Goal: Find specific fact: Find specific fact

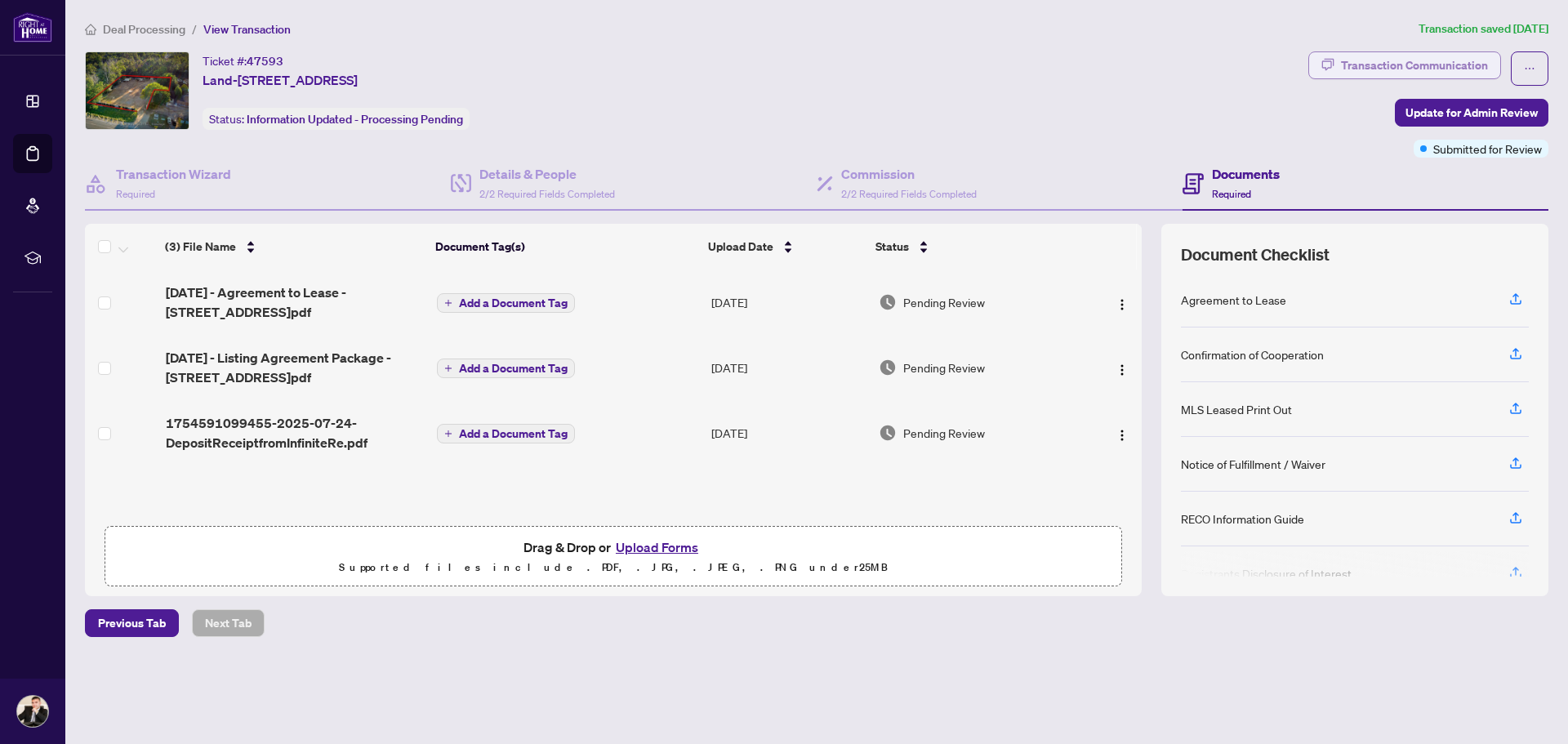
click at [1395, 66] on div "Transaction Communication" at bounding box center [1414, 65] width 147 height 26
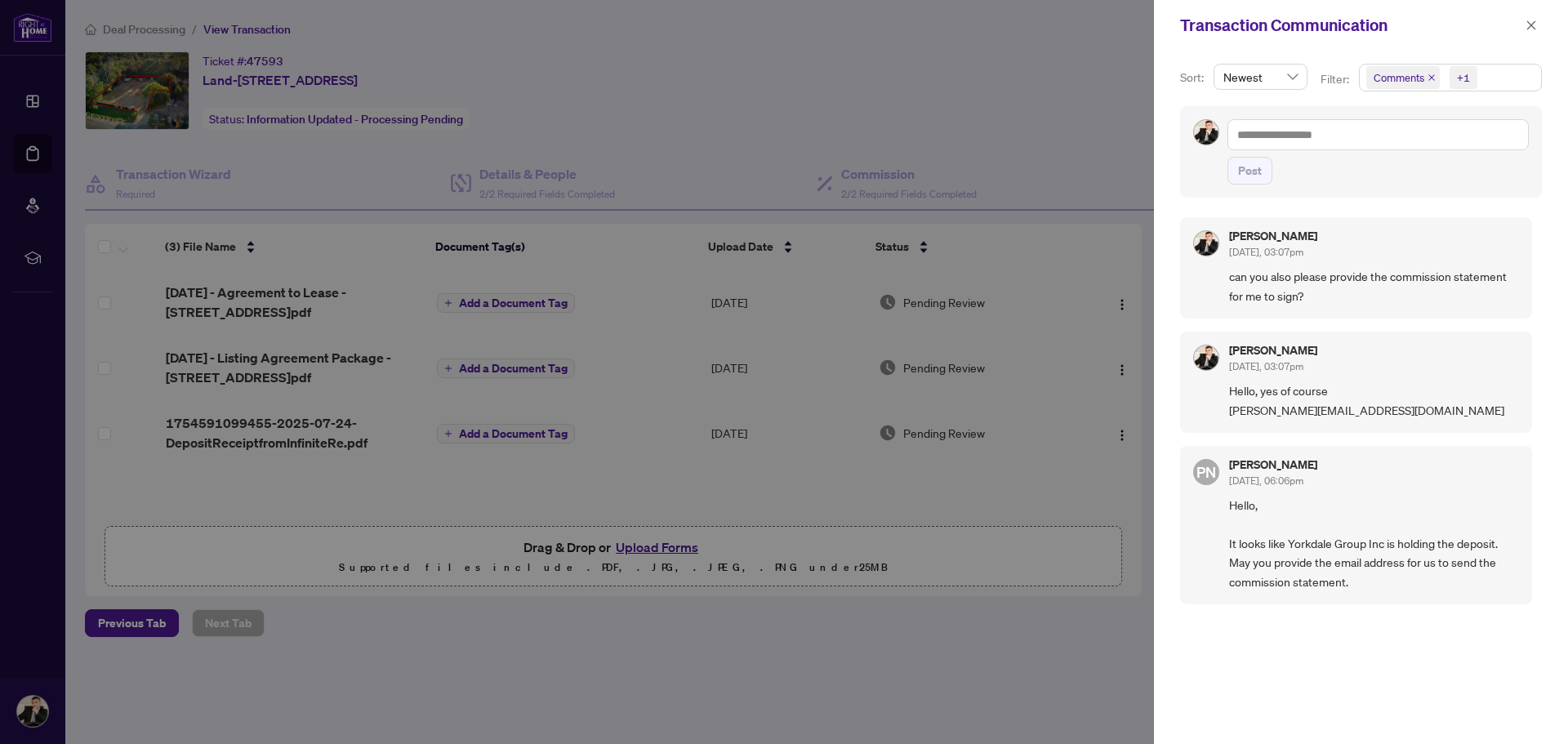
click at [980, 101] on div at bounding box center [784, 372] width 1568 height 744
click at [1525, 27] on button "button" at bounding box center [1531, 25] width 21 height 19
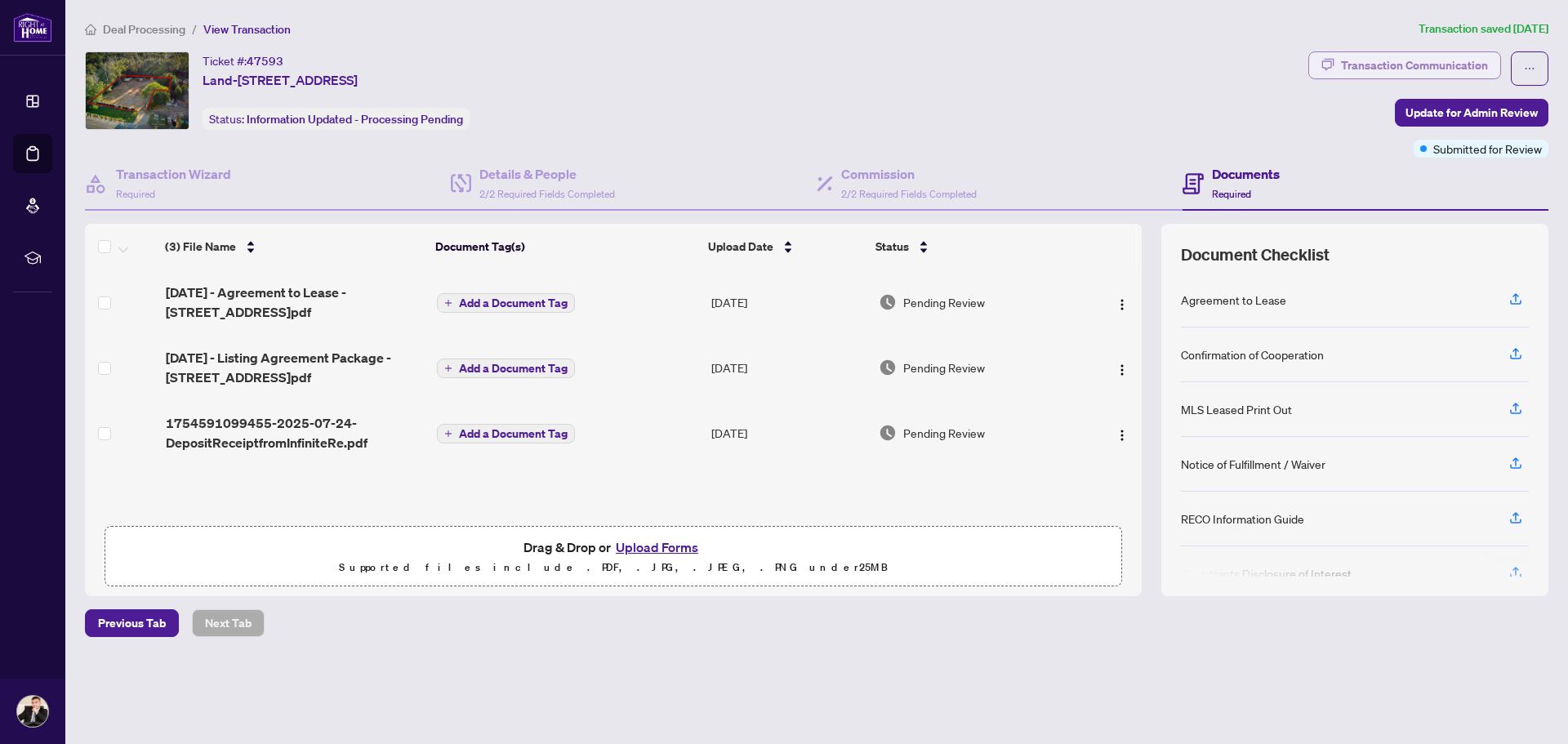
click at [1412, 55] on div "Transaction Communication" at bounding box center [1414, 65] width 147 height 26
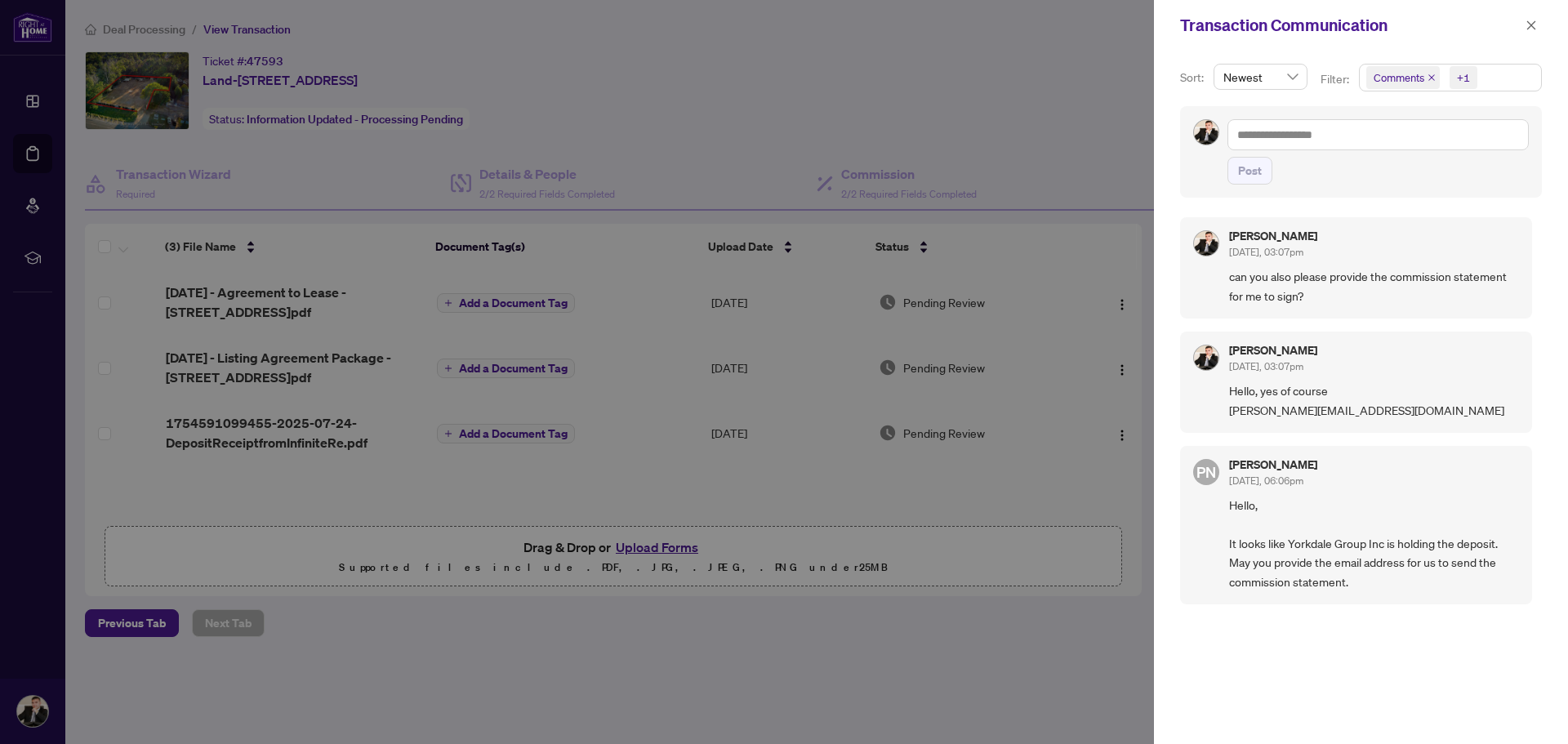
click at [568, 100] on div at bounding box center [784, 372] width 1568 height 744
click at [290, 51] on div at bounding box center [784, 372] width 1568 height 744
click at [291, 61] on div at bounding box center [784, 372] width 1568 height 744
click at [1534, 29] on icon "close" at bounding box center [1532, 24] width 9 height 9
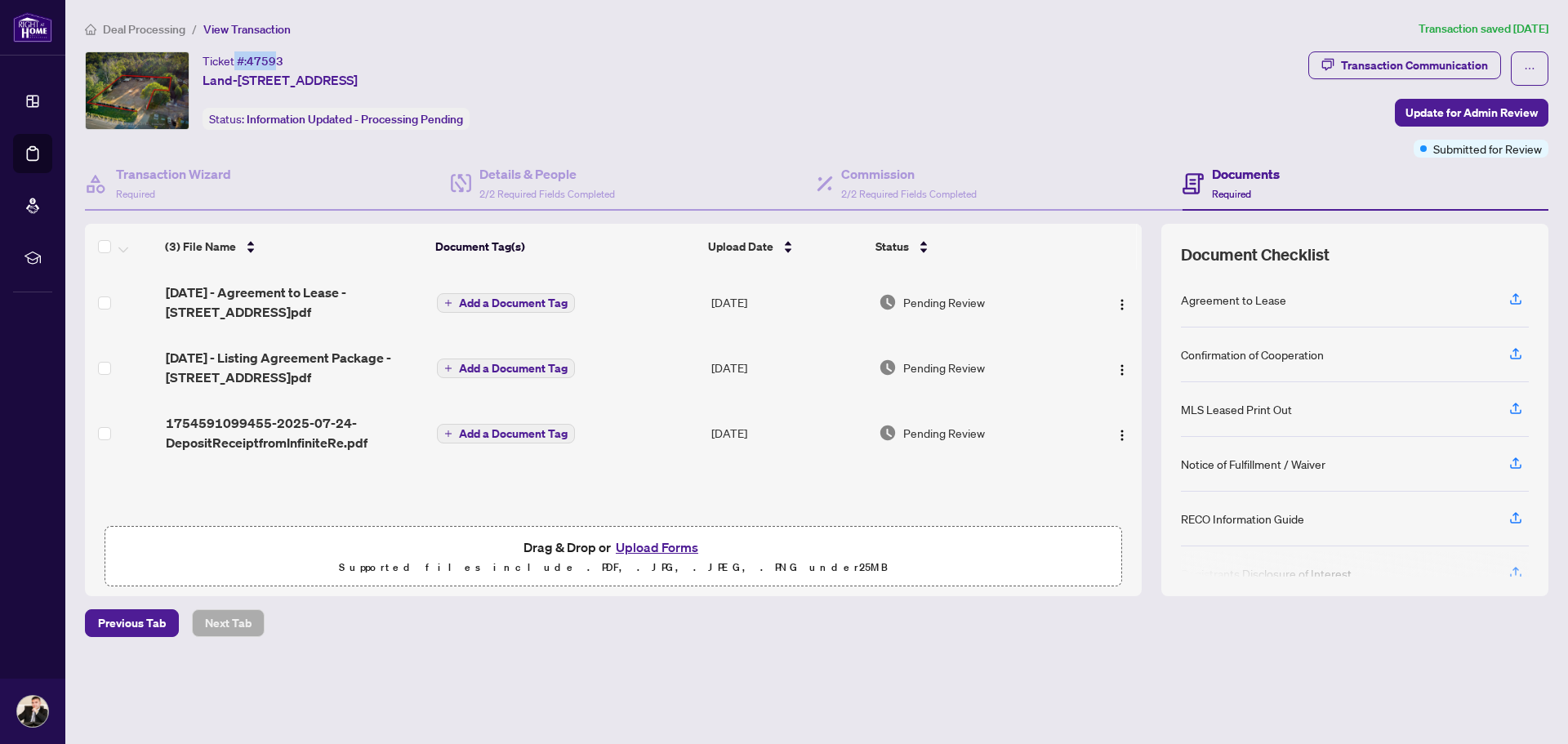
drag, startPoint x: 273, startPoint y: 64, endPoint x: 235, endPoint y: 65, distance: 38.0
click at [235, 65] on div "Ticket #: 47593" at bounding box center [243, 61] width 81 height 19
click at [278, 63] on span "47593" at bounding box center [265, 61] width 37 height 15
click at [280, 61] on span "47593" at bounding box center [265, 61] width 37 height 15
drag, startPoint x: 293, startPoint y: 62, endPoint x: 237, endPoint y: 59, distance: 56.1
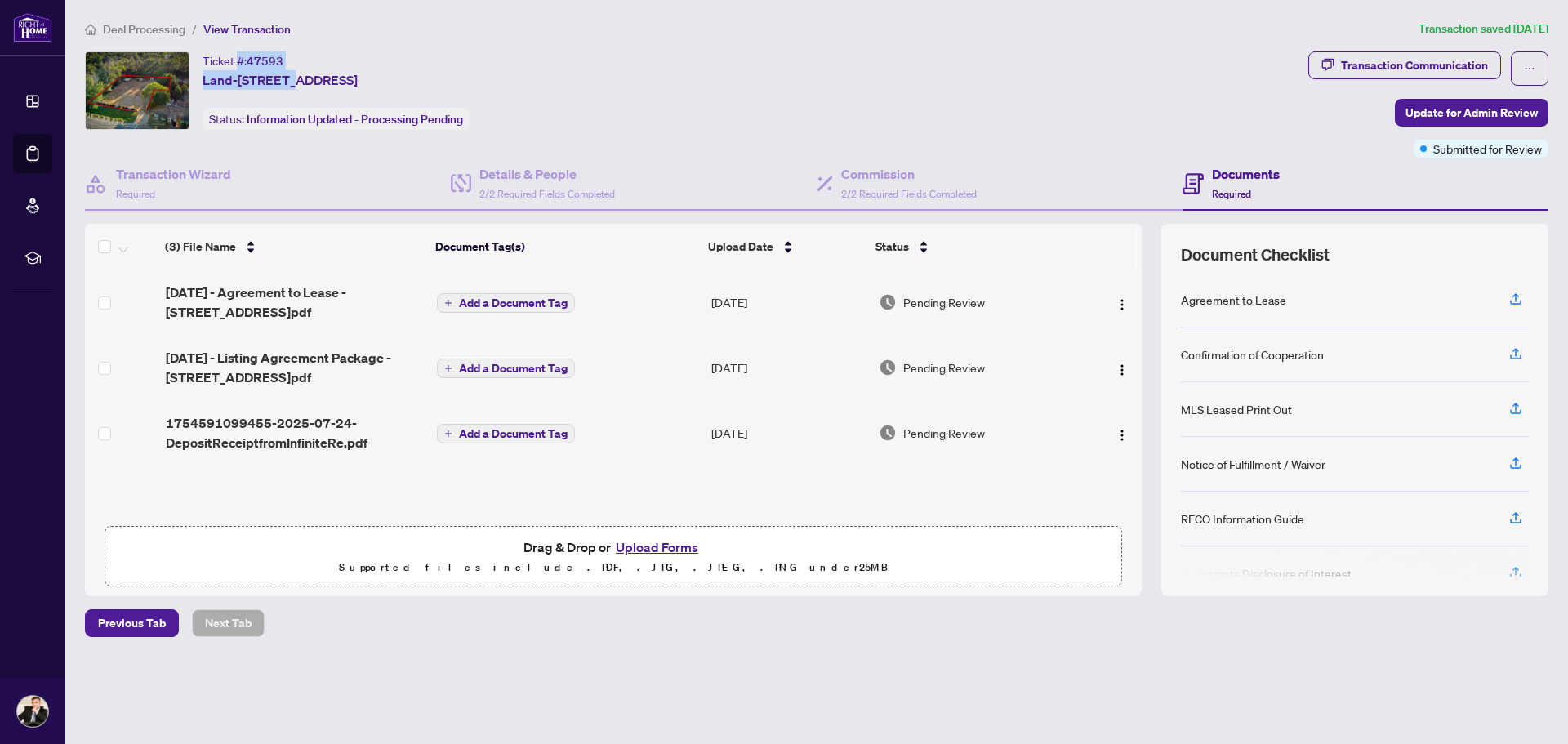
click at [237, 60] on div "Ticket #: 47593 Land-13532 Yonge St, Richmond Hill, Ontario L4E 2S9, Canada" at bounding box center [280, 71] width 155 height 38
click at [237, 58] on div "Ticket #: 47593" at bounding box center [243, 61] width 81 height 19
drag, startPoint x: 287, startPoint y: 57, endPoint x: 204, endPoint y: 57, distance: 83.0
click at [204, 57] on div "Ticket #: 47593 Land-13532 Yonge St, Richmond Hill, Ontario L4E 2S9, Canada" at bounding box center [280, 71] width 155 height 38
copy div "Ticket #: 47593"
